Goal: Navigation & Orientation: Find specific page/section

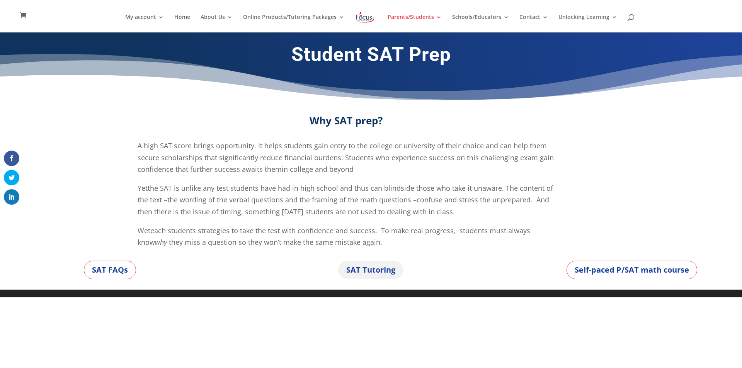
click at [365, 270] on link "SAT Tutoring" at bounding box center [370, 270] width 65 height 19
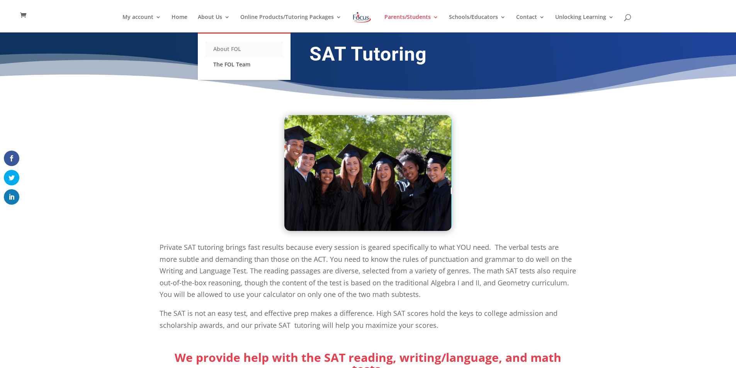
click at [227, 47] on link "About FOL" at bounding box center [244, 48] width 77 height 15
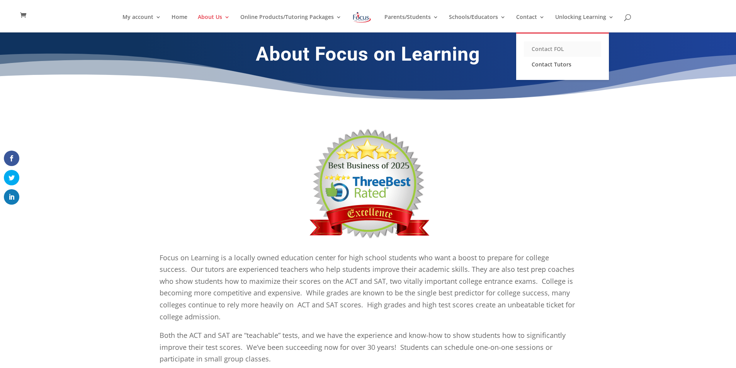
click at [539, 50] on link "Contact FOL" at bounding box center [562, 48] width 77 height 15
